Goal: Task Accomplishment & Management: Manage account settings

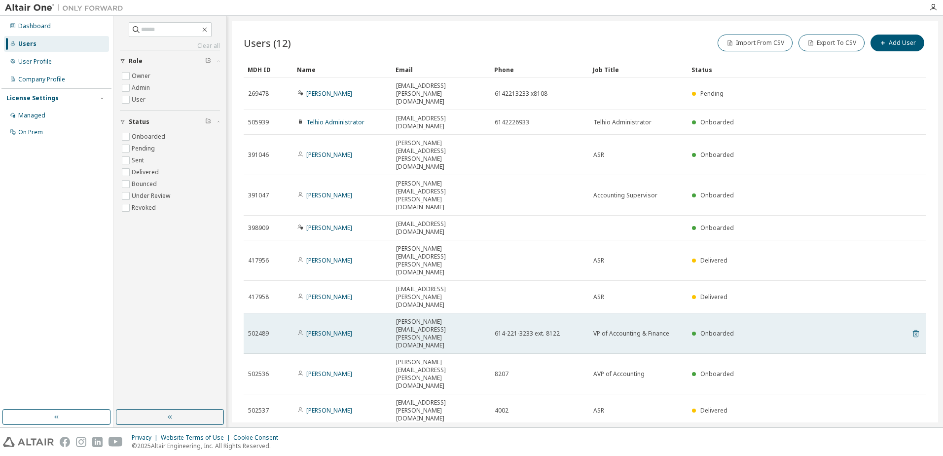
click at [916, 327] on icon at bounding box center [915, 333] width 9 height 12
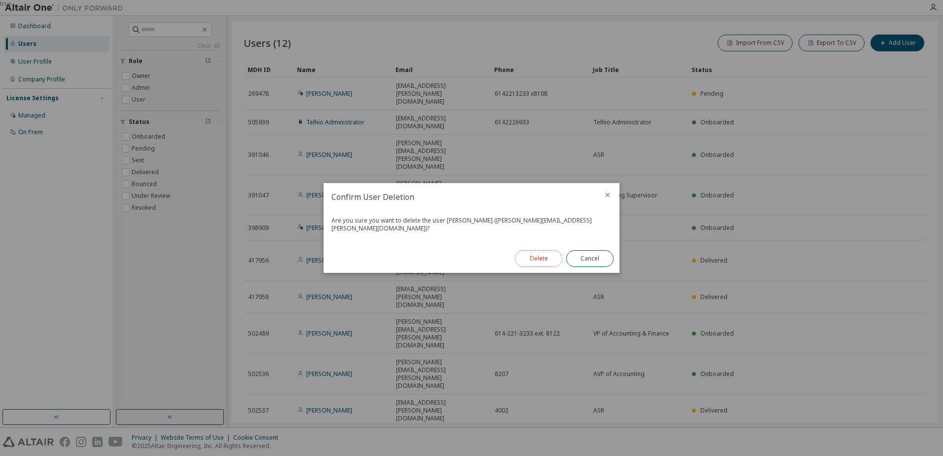
click at [548, 256] on button "Delete" at bounding box center [538, 258] width 47 height 17
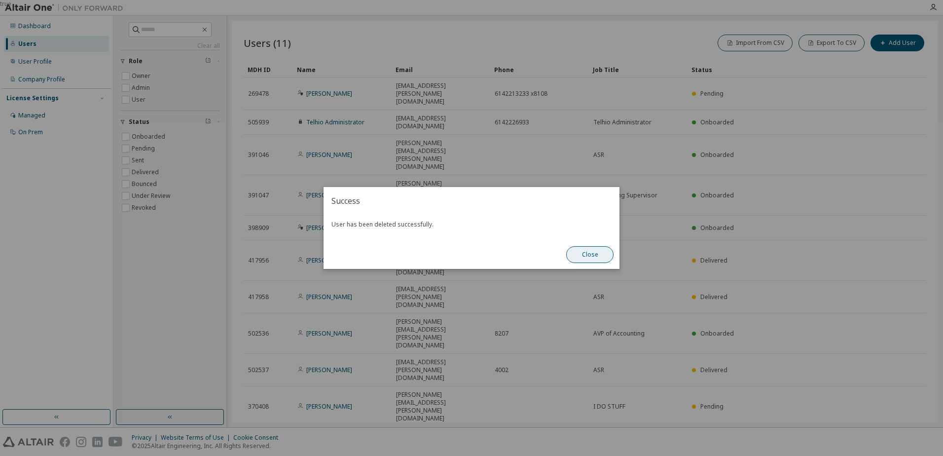
click at [586, 253] on button "Close" at bounding box center [589, 254] width 47 height 17
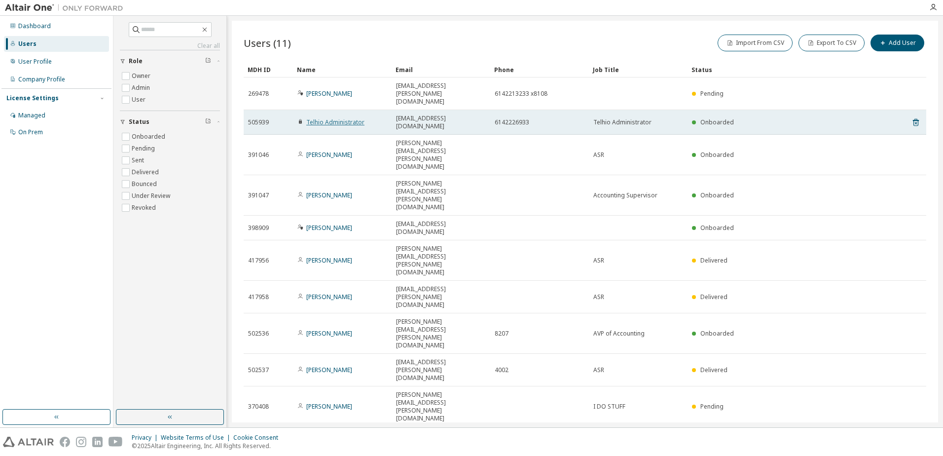
click at [335, 118] on link "Telhio Administrator" at bounding box center [335, 122] width 58 height 8
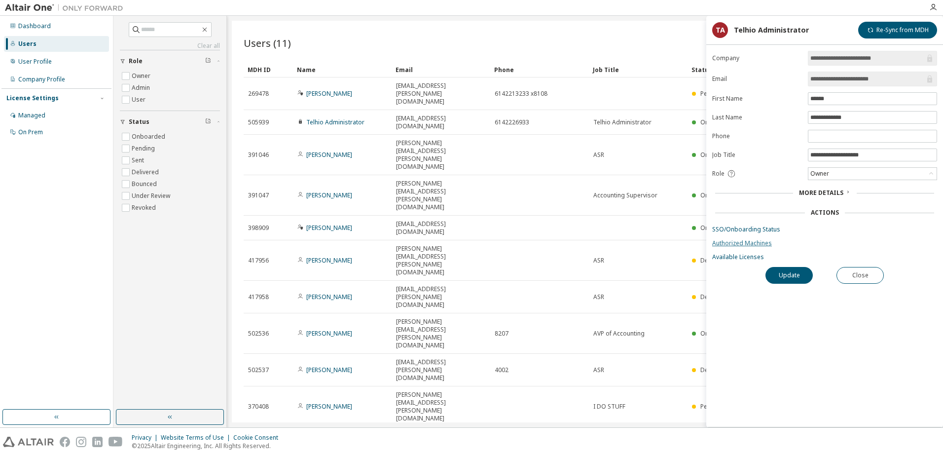
click at [737, 243] on link "Authorized Machines" at bounding box center [824, 243] width 225 height 8
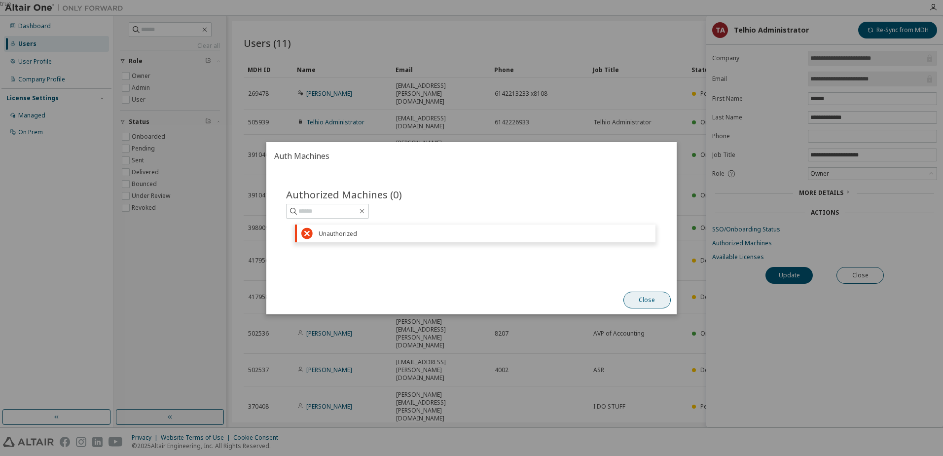
click at [647, 299] on button "Close" at bounding box center [646, 299] width 47 height 17
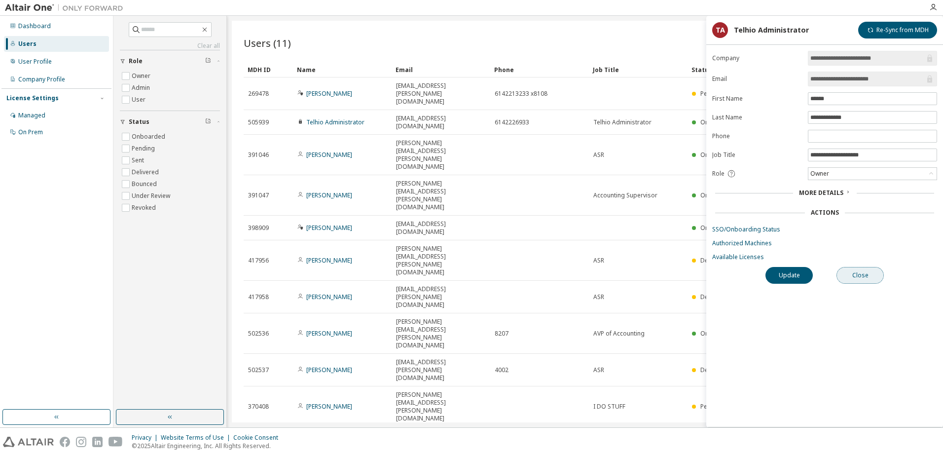
click at [865, 275] on button "Close" at bounding box center [859, 275] width 47 height 17
